Goal: Information Seeking & Learning: Learn about a topic

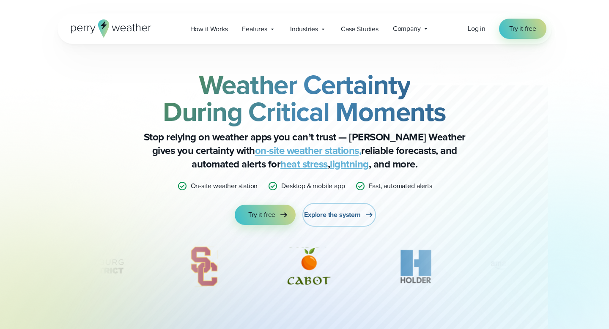
click at [342, 211] on span "Explore the system" at bounding box center [332, 215] width 57 height 10
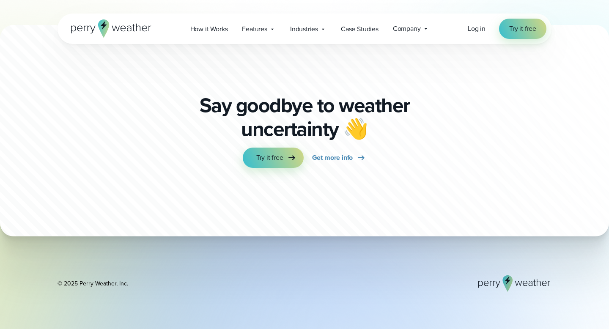
scroll to position [2995, 0]
